Goal: Transaction & Acquisition: Purchase product/service

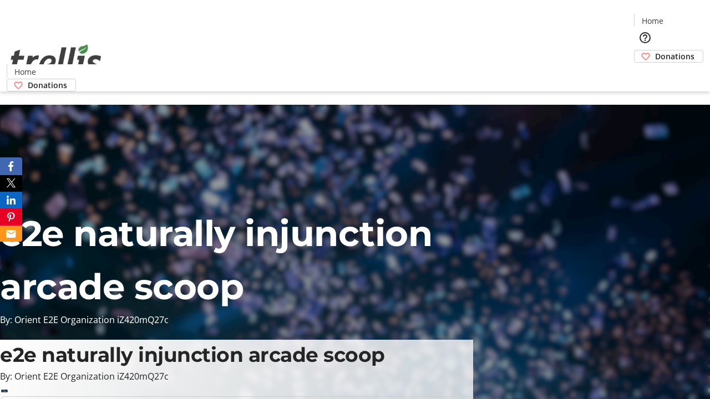
click at [655, 50] on span "Donations" at bounding box center [674, 56] width 39 height 12
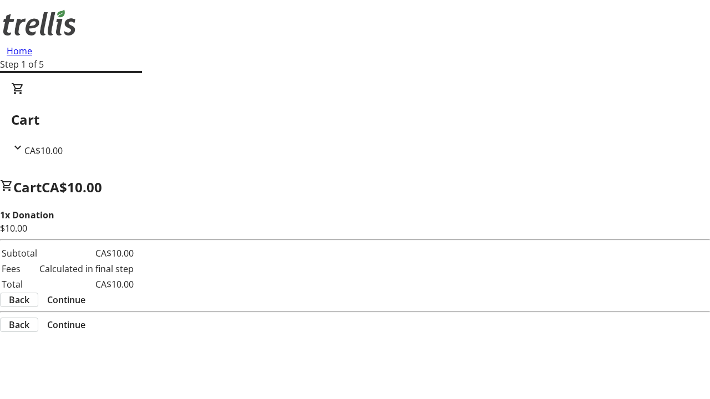
select select "CA"
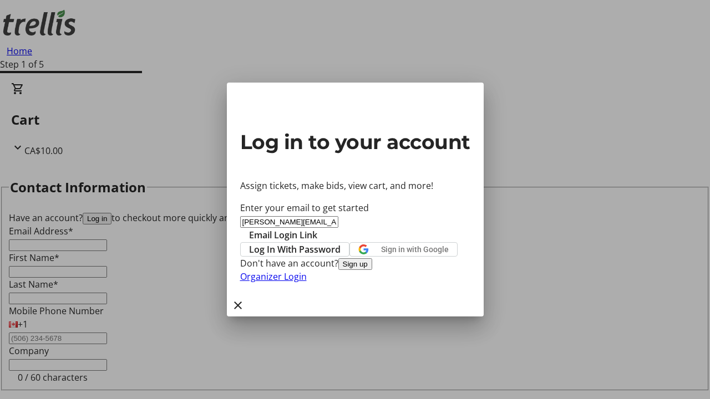
type input "[PERSON_NAME][EMAIL_ADDRESS][DOMAIN_NAME]"
click at [317, 229] on span "Email Login Link" at bounding box center [283, 235] width 68 height 13
